Goal: Task Accomplishment & Management: Manage account settings

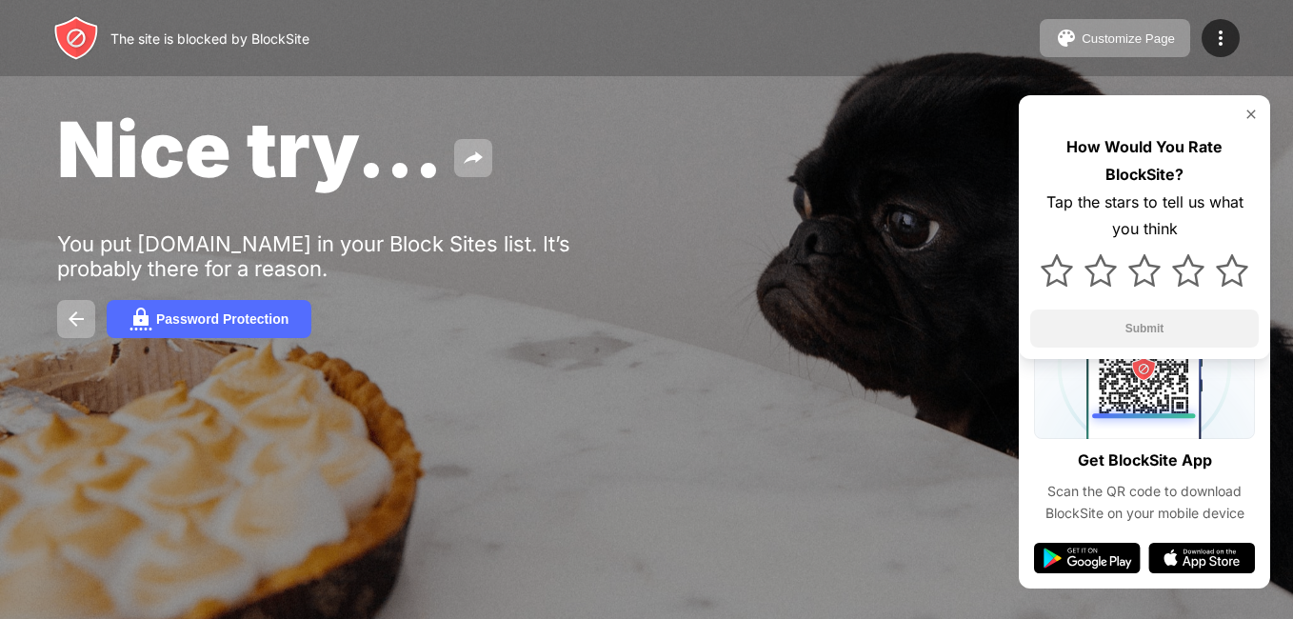
click at [1249, 111] on img at bounding box center [1250, 114] width 15 height 15
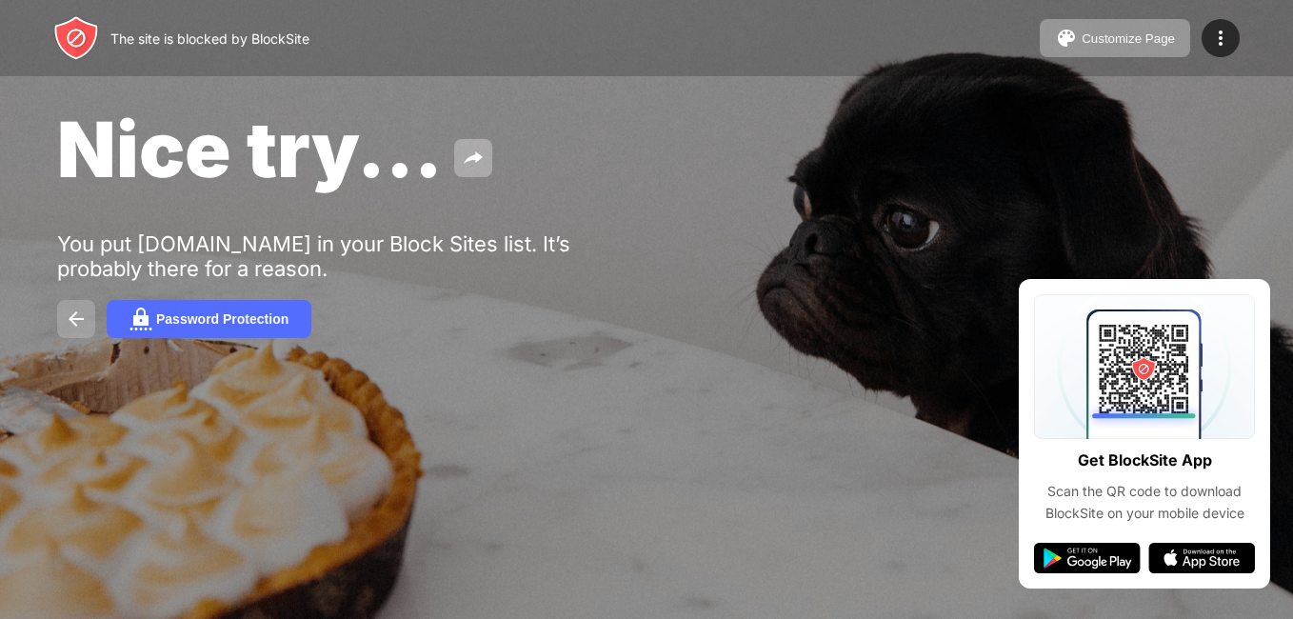
click at [79, 330] on button at bounding box center [76, 319] width 38 height 38
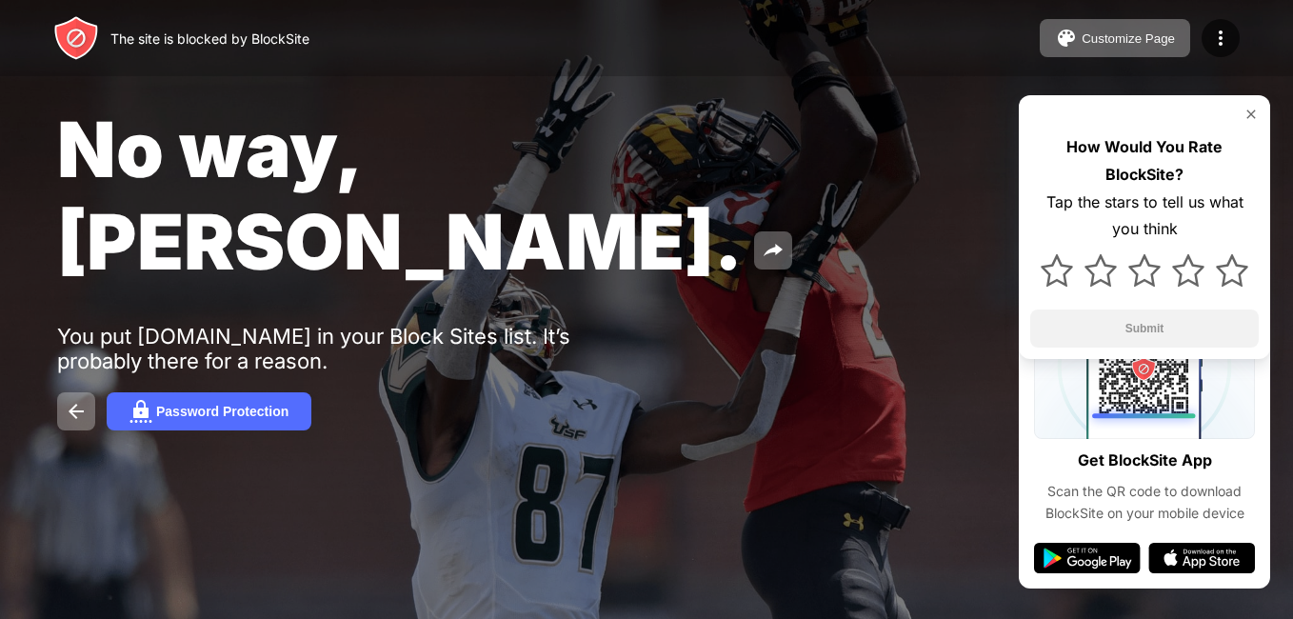
click at [1253, 110] on img at bounding box center [1250, 114] width 15 height 15
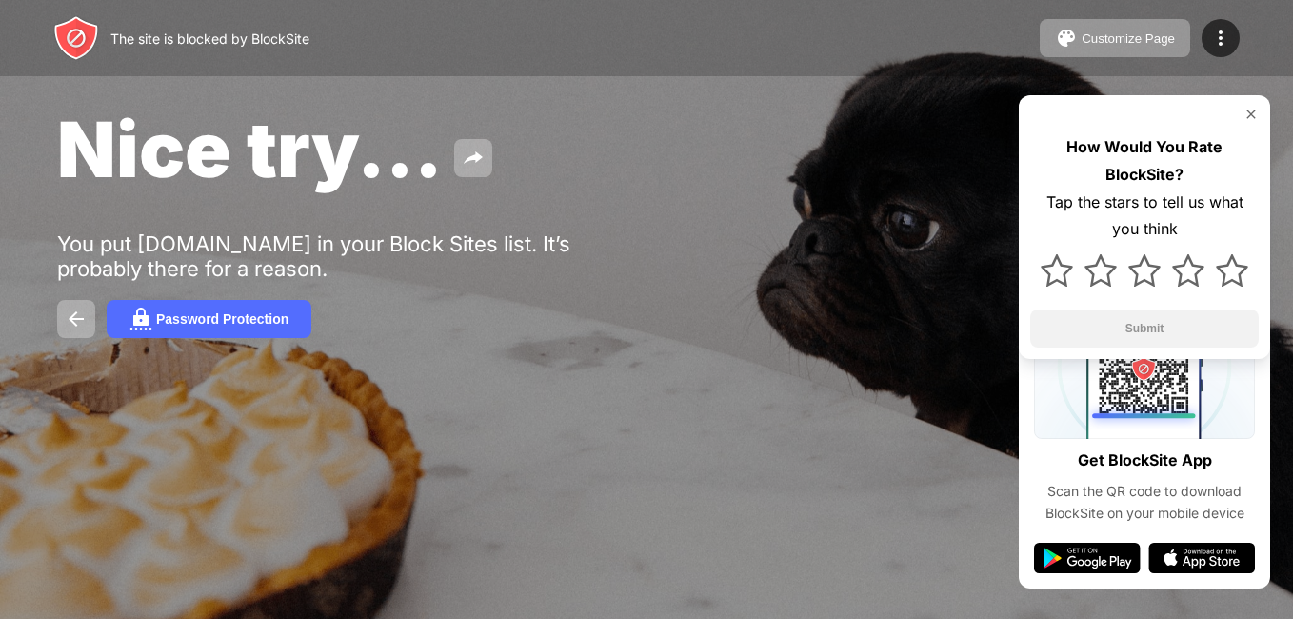
click at [1250, 118] on img at bounding box center [1250, 114] width 15 height 15
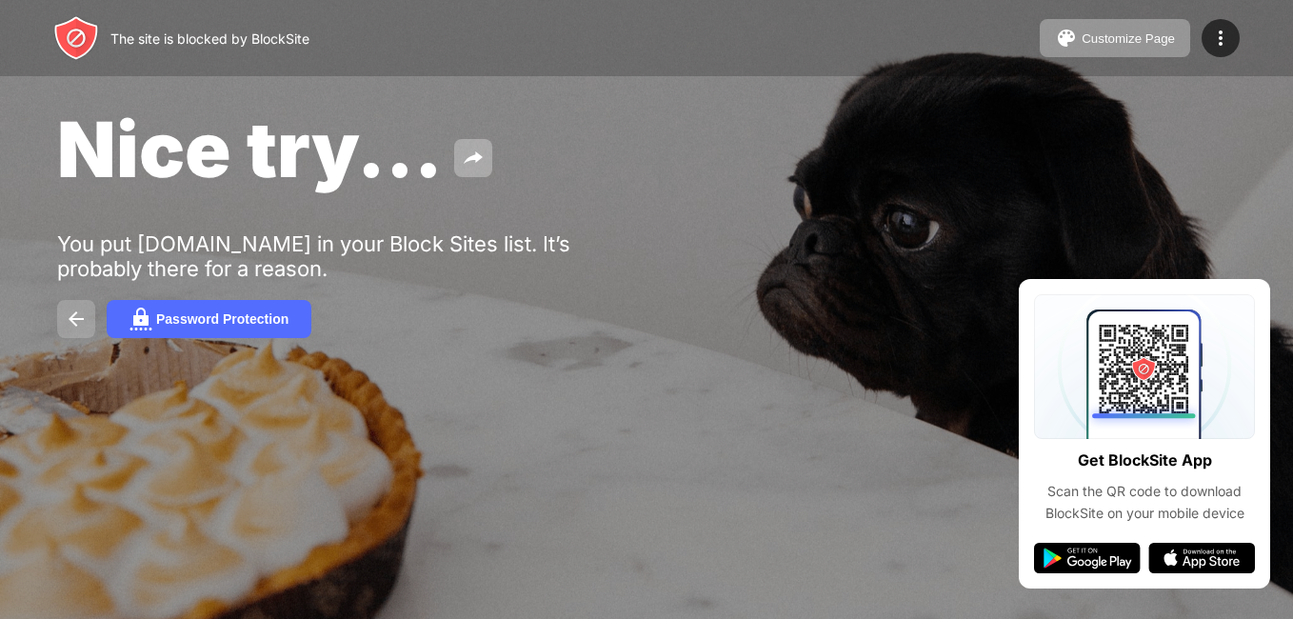
click at [87, 315] on img at bounding box center [76, 319] width 23 height 23
